Goal: Task Accomplishment & Management: Complete application form

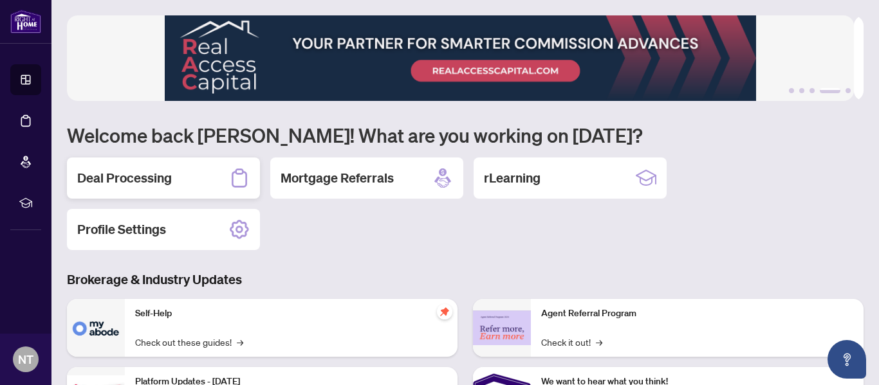
click at [108, 177] on h2 "Deal Processing" at bounding box center [124, 178] width 95 height 18
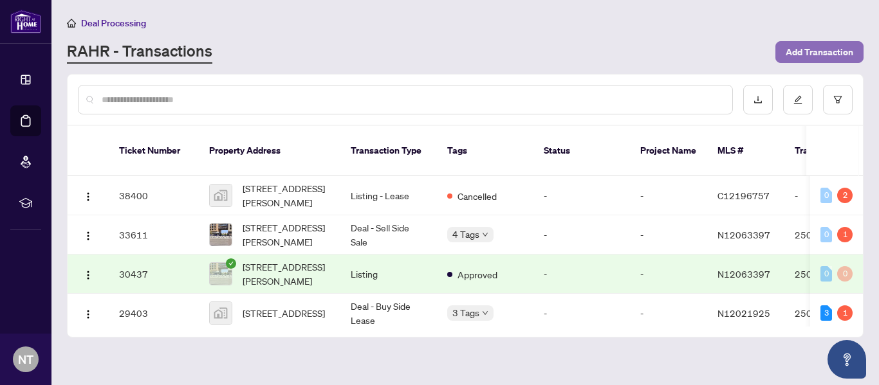
click at [802, 58] on span "Add Transaction" at bounding box center [819, 52] width 68 height 21
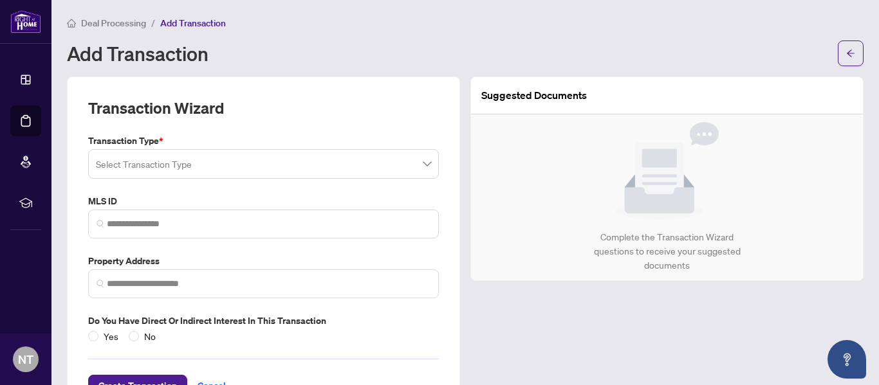
click at [418, 170] on span at bounding box center [263, 164] width 335 height 24
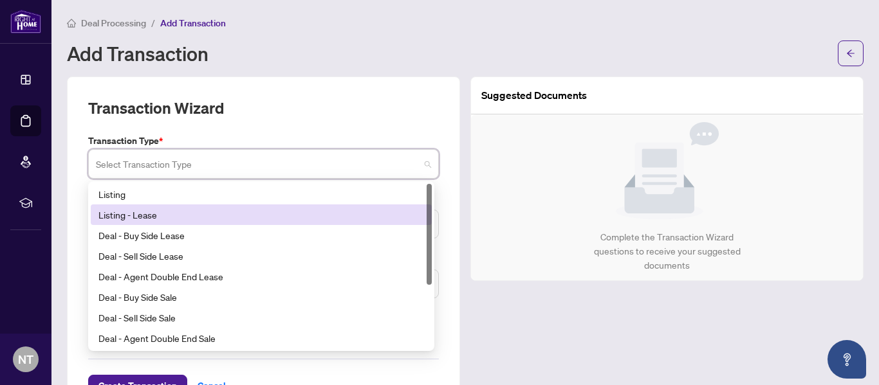
click at [159, 216] on div "Listing - Lease" at bounding box center [261, 215] width 326 height 14
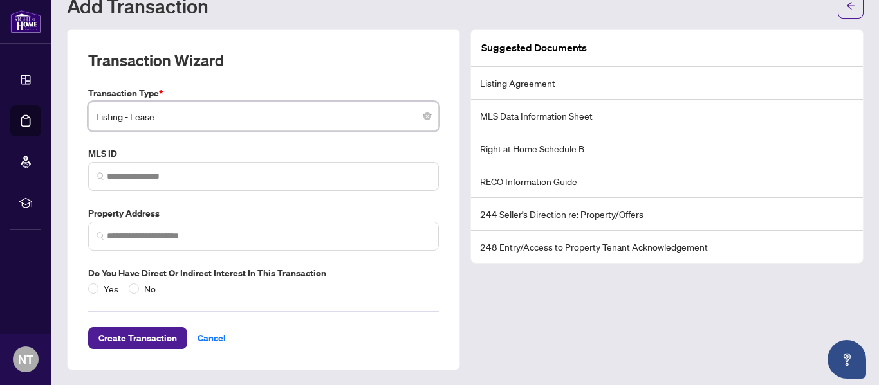
scroll to position [48, 0]
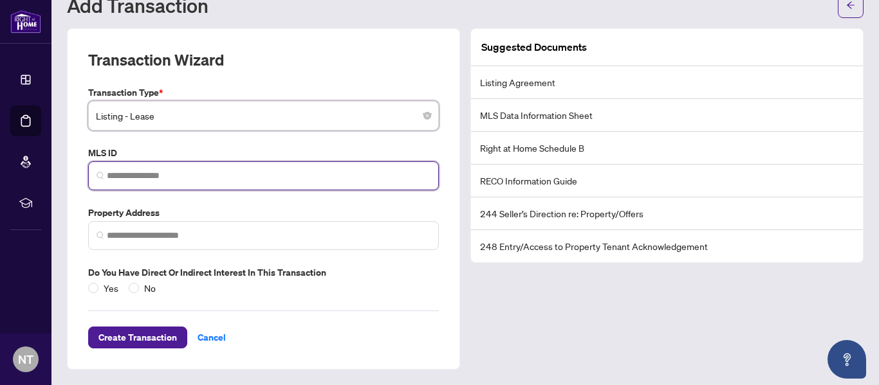
click at [212, 180] on input "search" at bounding box center [269, 176] width 324 height 14
paste input "*********"
type input "*********"
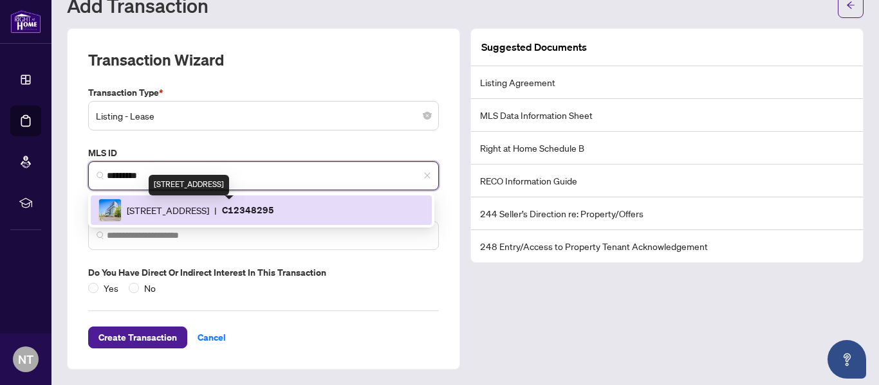
click at [209, 207] on span "223 St Clair Ave, Toronto, Ontario M4V 0A5, Canada" at bounding box center [168, 210] width 82 height 14
type input "**********"
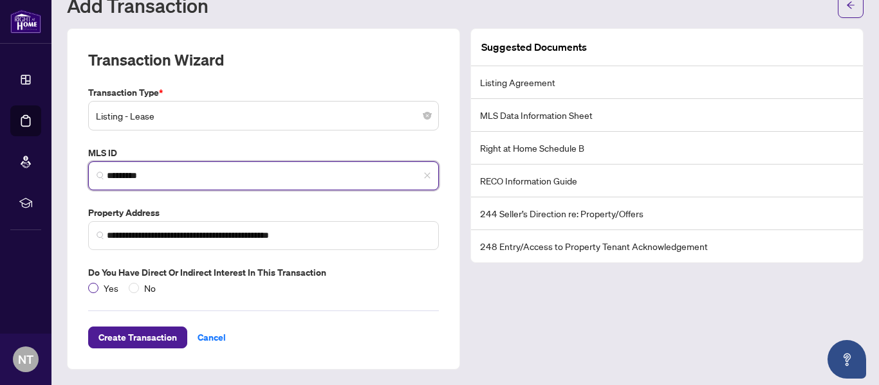
type input "*********"
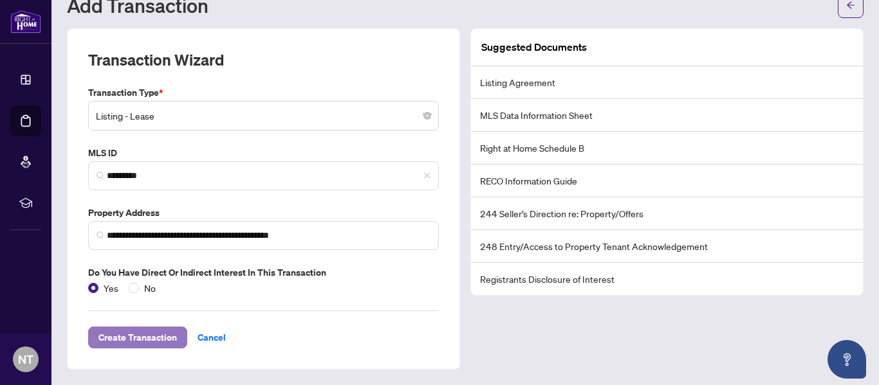
click at [146, 339] on span "Create Transaction" at bounding box center [137, 337] width 78 height 21
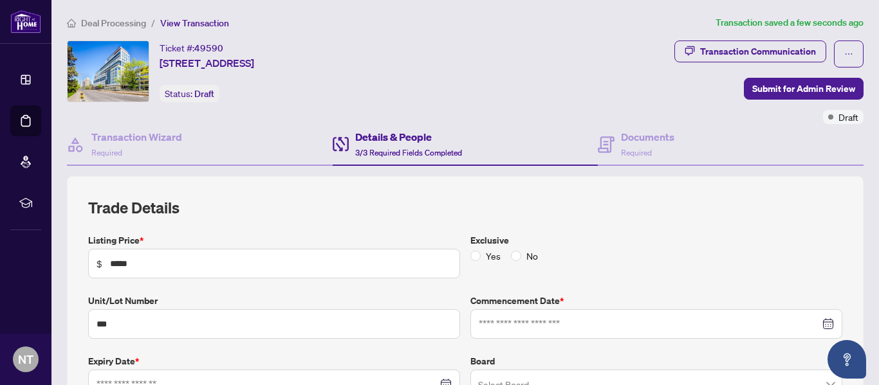
type input "**********"
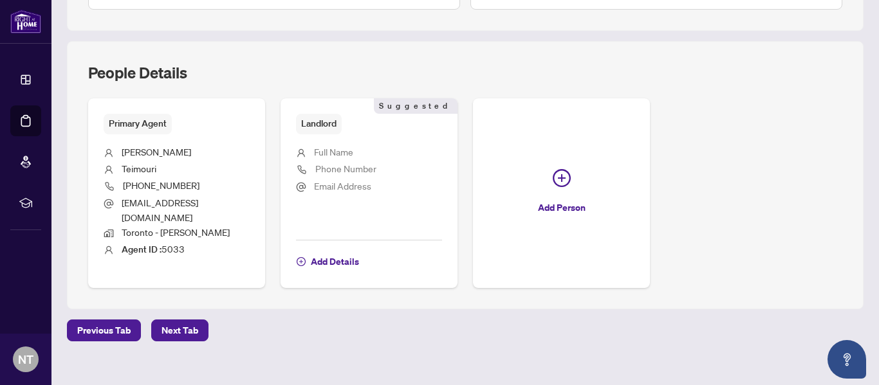
scroll to position [451, 0]
click at [168, 320] on span "Next Tab" at bounding box center [179, 330] width 37 height 21
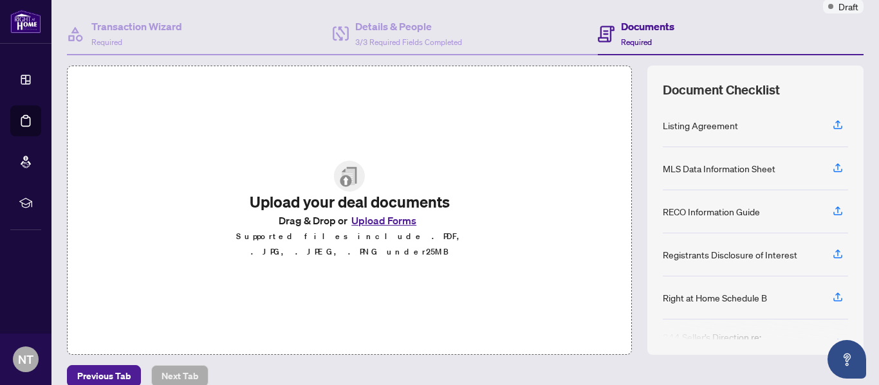
scroll to position [111, 0]
click at [833, 127] on icon "button" at bounding box center [837, 126] width 9 height 3
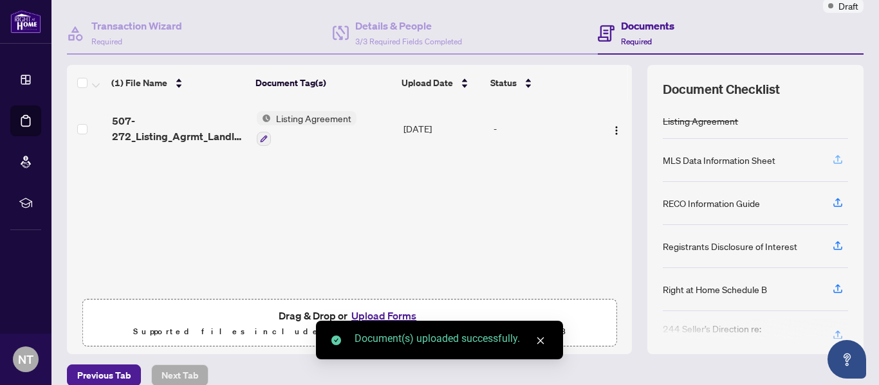
click at [832, 158] on icon "button" at bounding box center [838, 160] width 12 height 12
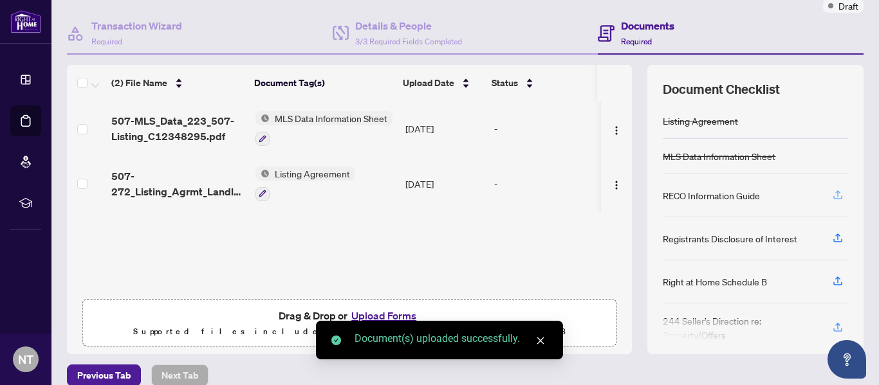
click at [832, 194] on icon "button" at bounding box center [838, 195] width 12 height 12
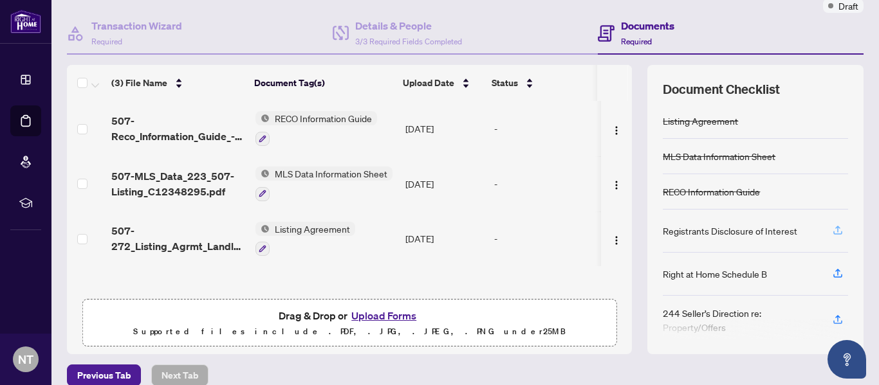
click at [832, 225] on icon "button" at bounding box center [838, 231] width 12 height 12
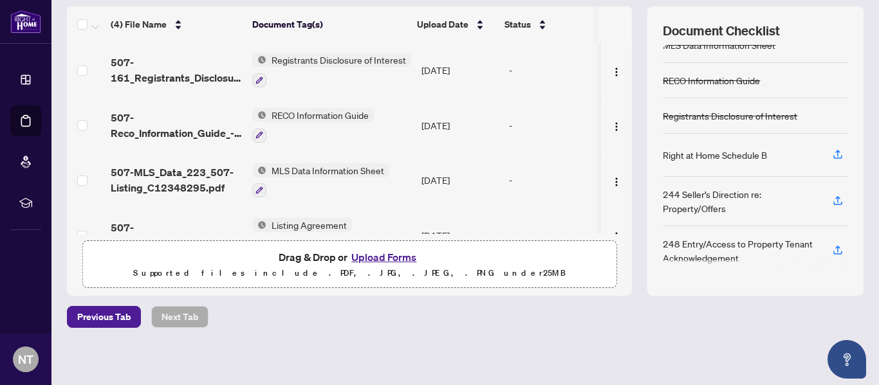
scroll to position [30, 0]
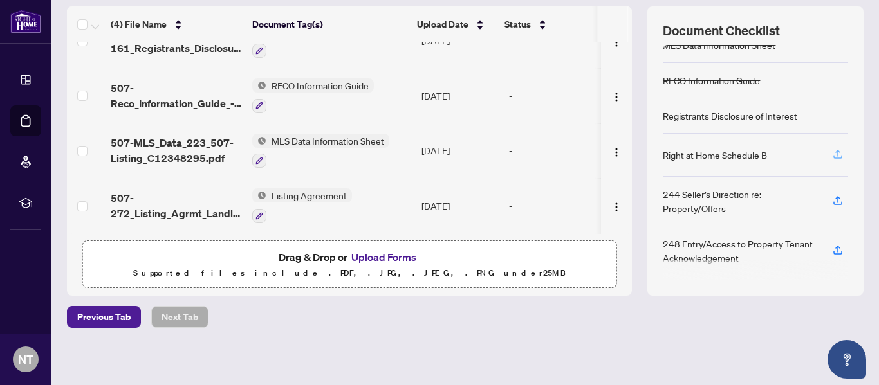
click at [832, 154] on icon "button" at bounding box center [838, 155] width 12 height 12
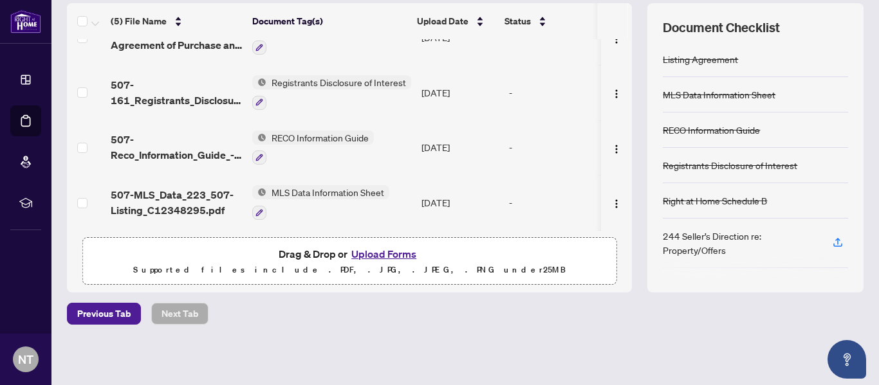
scroll to position [0, 0]
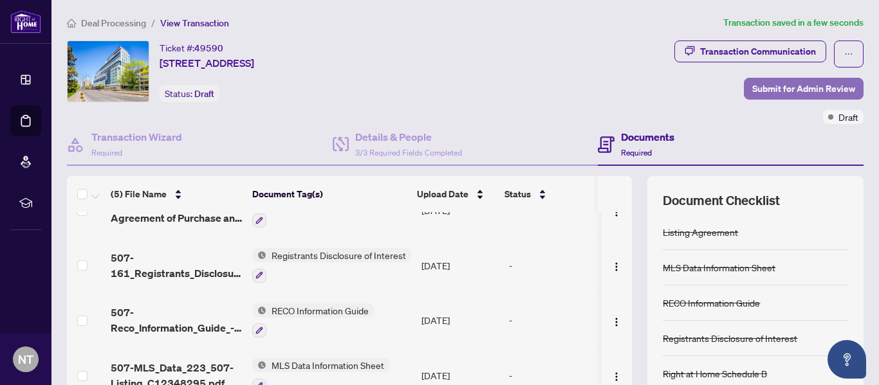
click at [780, 92] on span "Submit for Admin Review" at bounding box center [803, 88] width 103 height 21
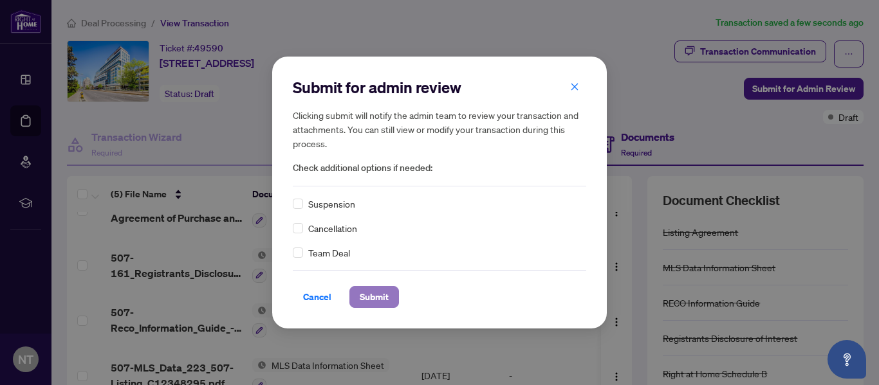
click at [376, 295] on span "Submit" at bounding box center [374, 297] width 29 height 21
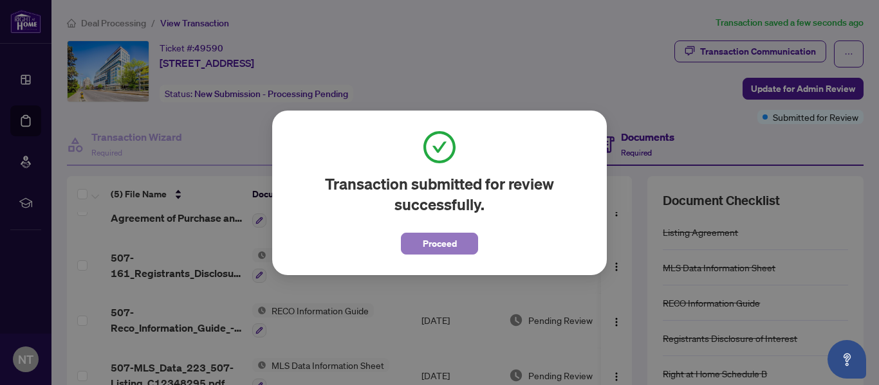
click at [428, 246] on span "Proceed" at bounding box center [440, 244] width 34 height 21
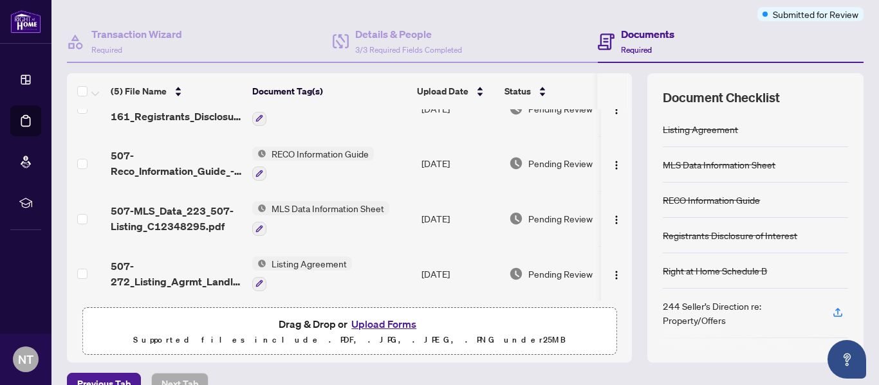
scroll to position [103, 0]
